Goal: Complete application form

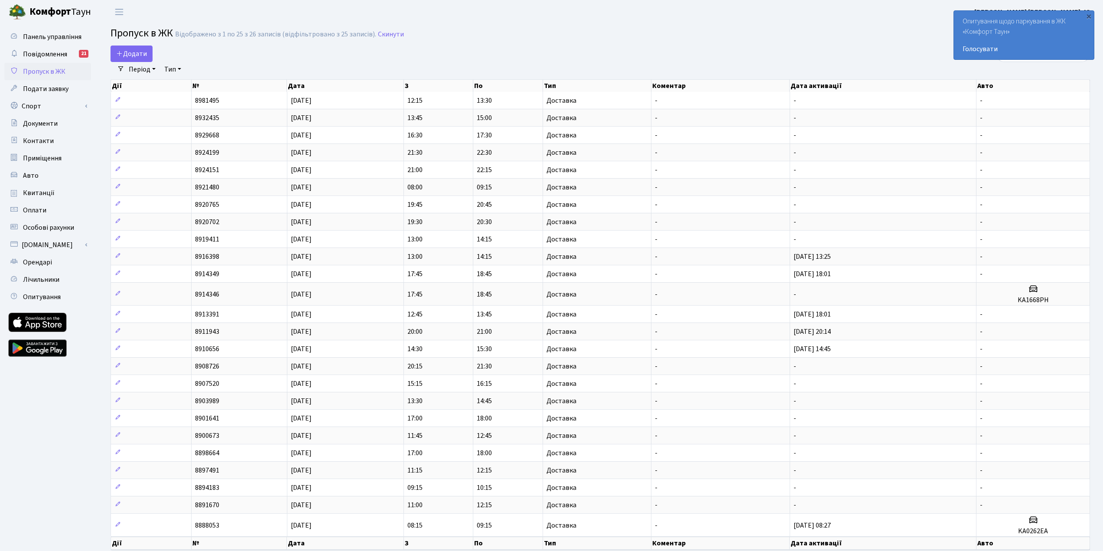
select select "25"
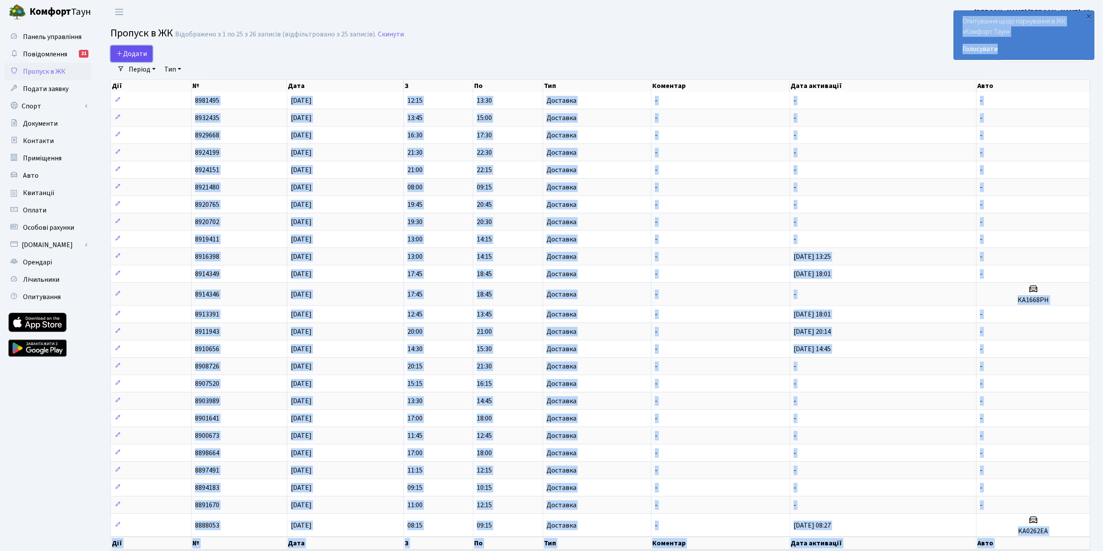
click at [119, 50] on icon at bounding box center [119, 53] width 7 height 7
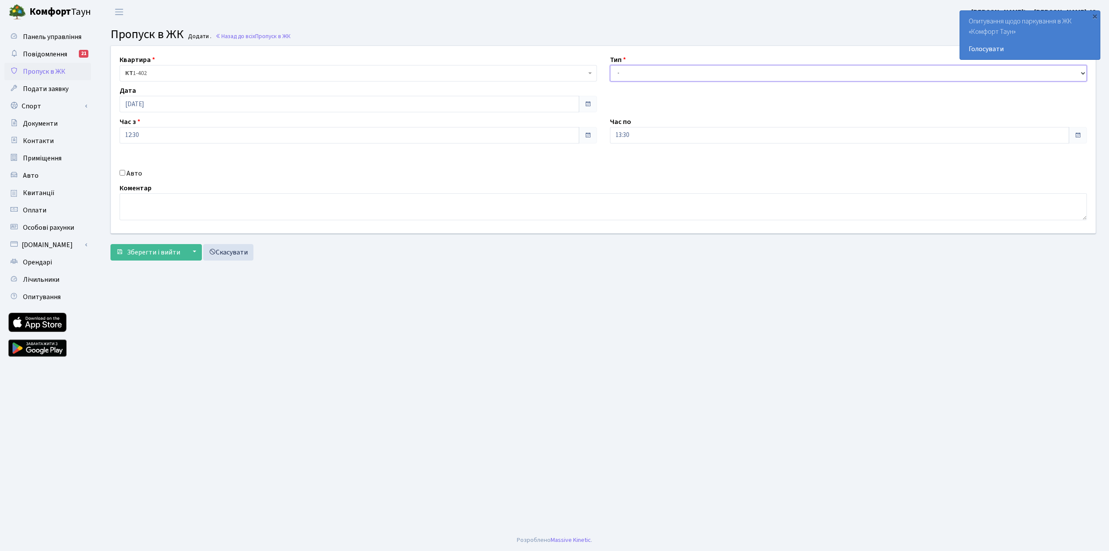
click at [639, 78] on select "- Доставка Таксі Гості Сервіс" at bounding box center [848, 73] width 477 height 16
select select "1"
click at [610, 65] on select "- Доставка Таксі Гості Сервіс" at bounding box center [848, 73] width 477 height 16
click at [159, 253] on span "Зберегти і вийти" at bounding box center [153, 252] width 53 height 10
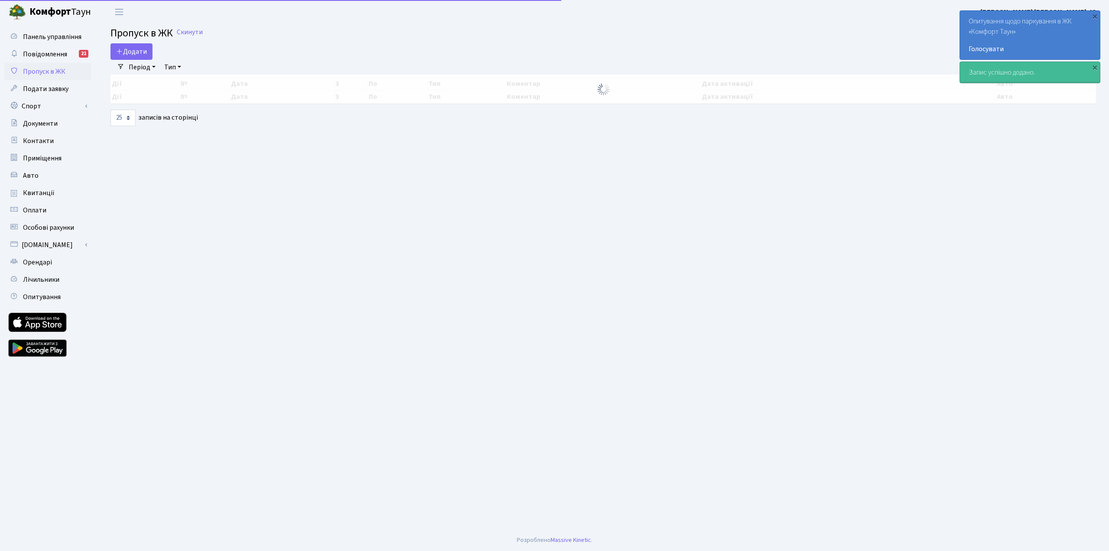
select select "25"
